Goal: Find contact information: Find contact information

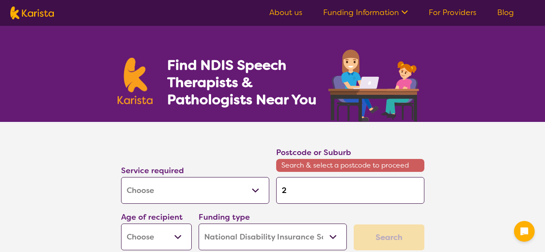
select select "[MEDICAL_DATA]"
select select "NDIS"
select select "[MEDICAL_DATA]"
select select "NDIS"
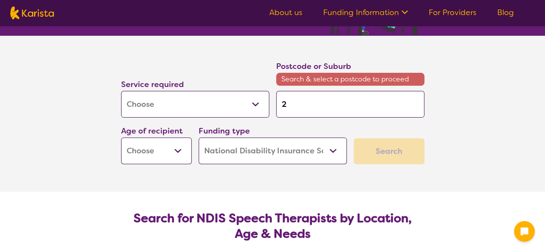
type input "27"
type input "276"
type input "2762"
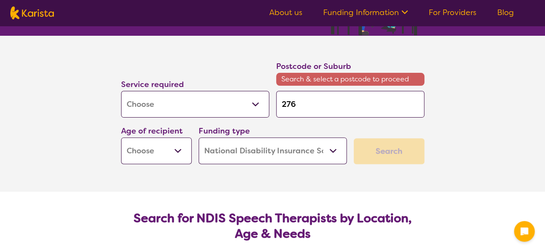
type input "2762"
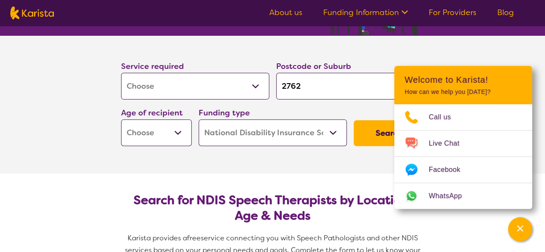
type input "2762"
click at [230, 178] on section "Search for NDIS Speech Therapists by Location, Age & Needs Karista provides a f…" at bounding box center [272, 234] width 331 height 120
click at [165, 132] on select "Early Childhood - 0 to 9 Child - 10 to 11 Adolescent - 12 to 17 Adult - 18 to 6…" at bounding box center [156, 132] width 71 height 27
select select "EC"
click at [121, 119] on select "Early Childhood - 0 to 9 Child - 10 to 11 Adolescent - 12 to 17 Adult - 18 to 6…" at bounding box center [156, 132] width 71 height 27
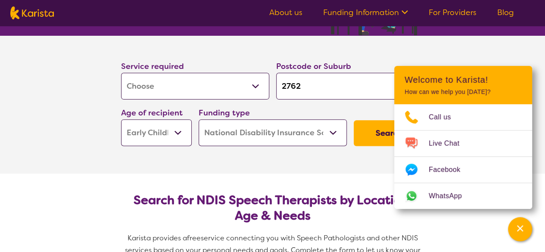
select select "EC"
click at [363, 134] on button "Search" at bounding box center [389, 133] width 71 height 26
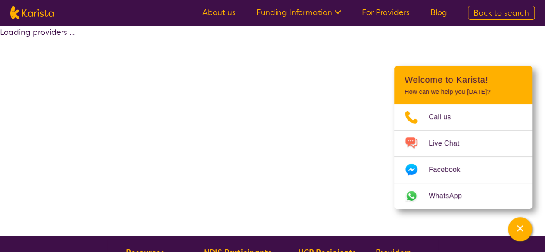
select select "by_score"
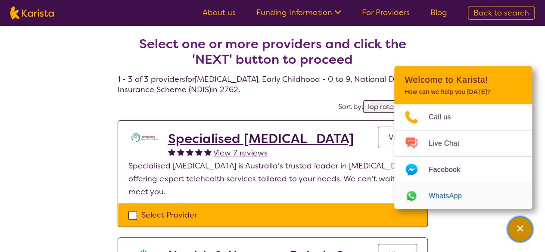
drag, startPoint x: 519, startPoint y: 233, endPoint x: 464, endPoint y: 217, distance: 57.5
click at [519, 234] on div "Channel Menu" at bounding box center [519, 229] width 17 height 19
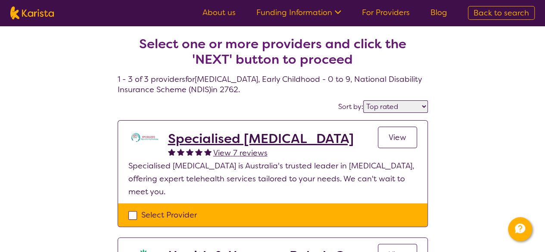
click at [386, 104] on select "Highly reviewed Top rated" at bounding box center [395, 106] width 65 height 12
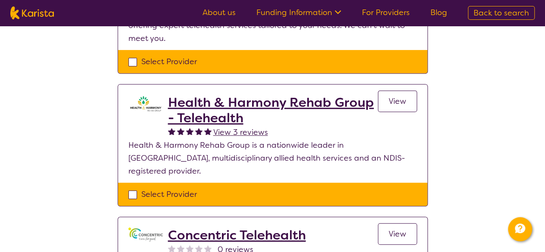
scroll to position [86, 0]
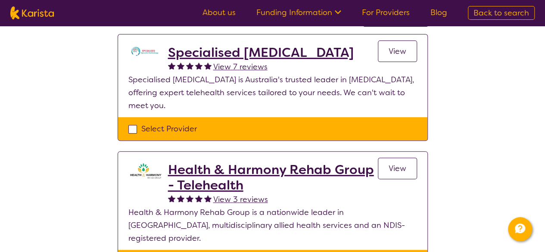
drag, startPoint x: 327, startPoint y: 80, endPoint x: 337, endPoint y: 104, distance: 26.2
click at [337, 104] on p "Specialised Speech Pathology is Australia's trusted leader in online speech the…" at bounding box center [272, 92] width 289 height 39
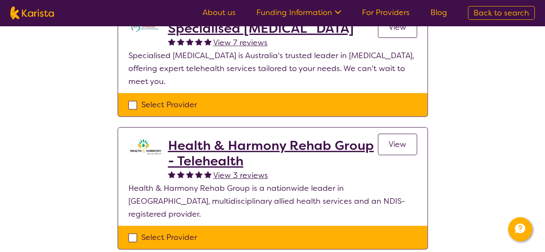
scroll to position [129, 0]
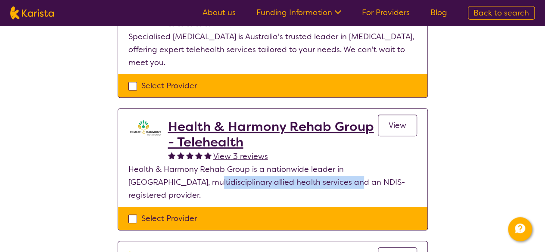
drag, startPoint x: 172, startPoint y: 183, endPoint x: 323, endPoint y: 185, distance: 150.4
click at [323, 185] on p "Health & Harmony Rehab Group is a nationwide leader in mobile, multidisciplinar…" at bounding box center [272, 182] width 289 height 39
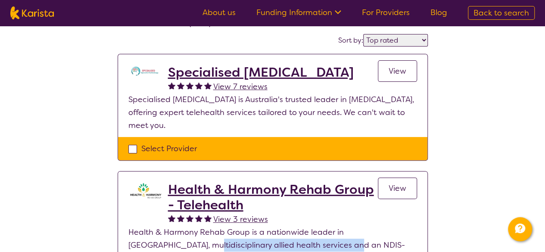
scroll to position [0, 0]
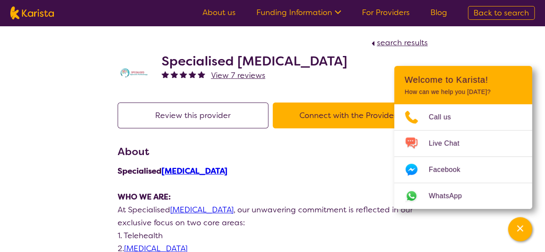
click at [328, 159] on h3 "About" at bounding box center [273, 152] width 310 height 16
click at [334, 125] on button "Connect with the Provider" at bounding box center [348, 116] width 151 height 26
